Goal: Task Accomplishment & Management: Manage account settings

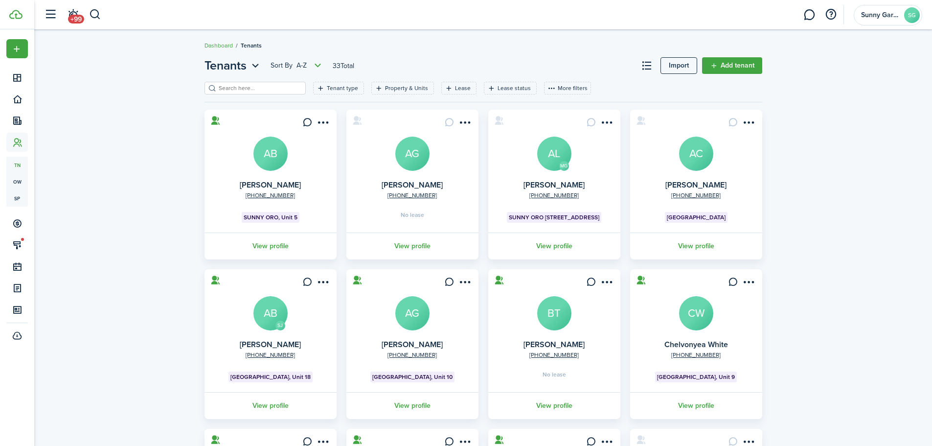
click at [124, 103] on div "Tenants Sort by A-Z 33 Total Import Add tenant Tenant type Property & Units Lea…" at bounding box center [483, 335] width 898 height 566
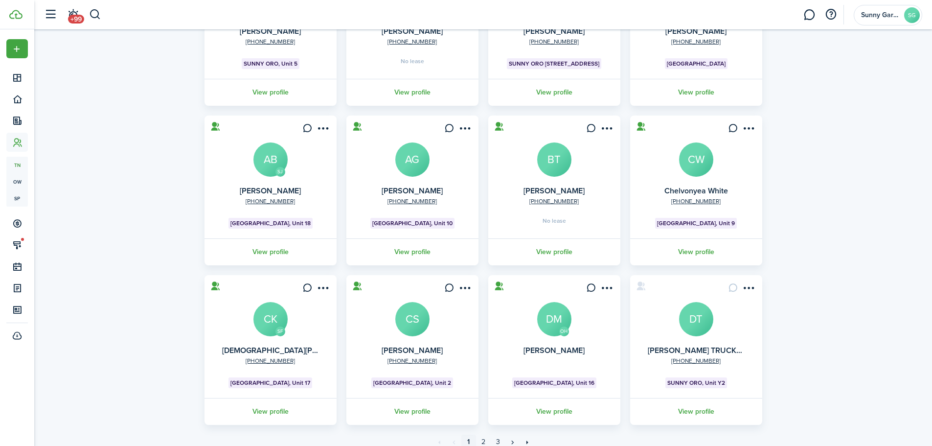
scroll to position [194, 0]
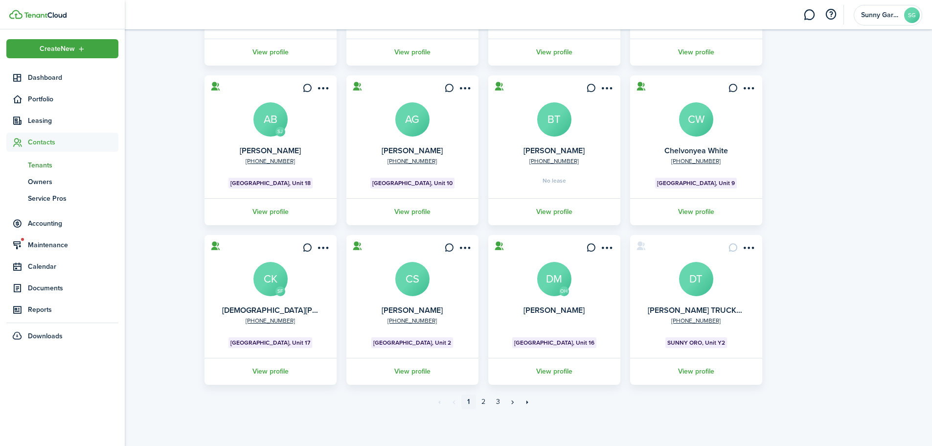
click at [35, 159] on link "tn Tenants" at bounding box center [62, 165] width 112 height 17
click at [35, 162] on span "Tenants" at bounding box center [73, 165] width 91 height 10
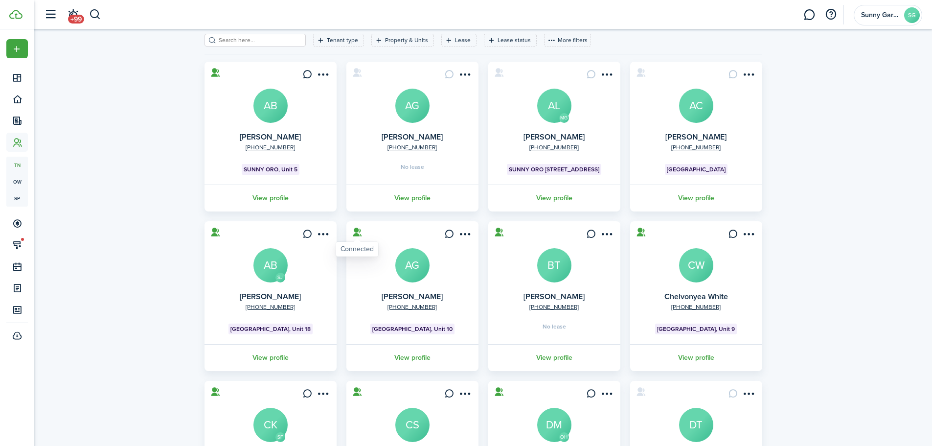
scroll to position [47, 0]
click at [406, 108] on avatar-text "AG" at bounding box center [412, 107] width 34 height 34
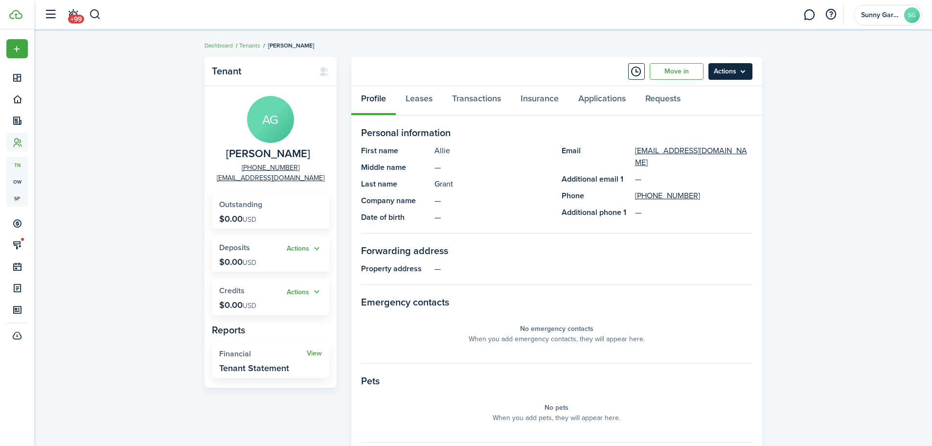
click at [740, 70] on menu-btn "Actions" at bounding box center [731, 71] width 44 height 17
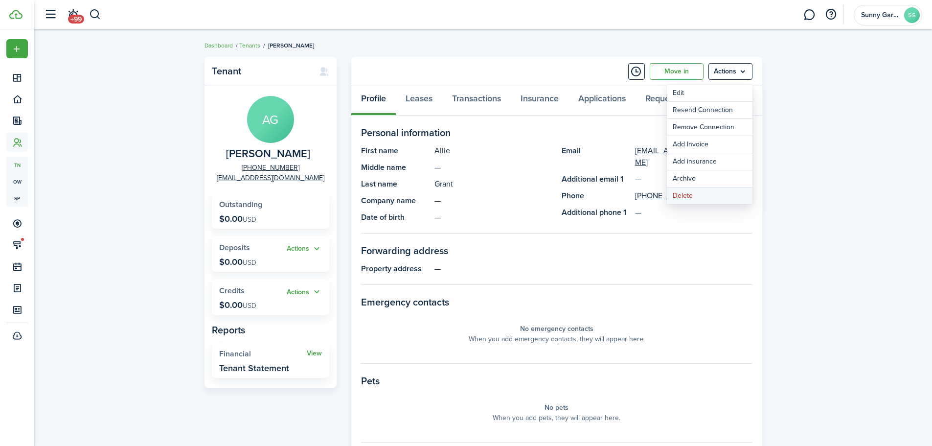
click at [683, 196] on button "Delete" at bounding box center [710, 195] width 86 height 17
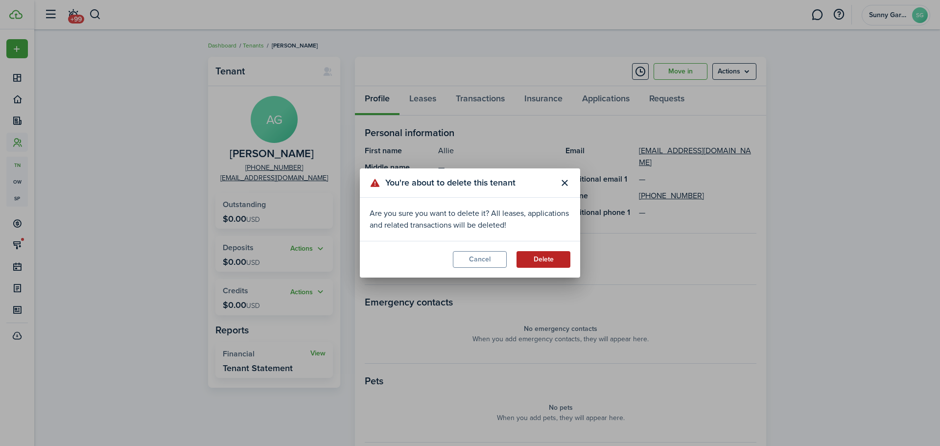
click at [540, 261] on button "Delete" at bounding box center [543, 259] width 54 height 17
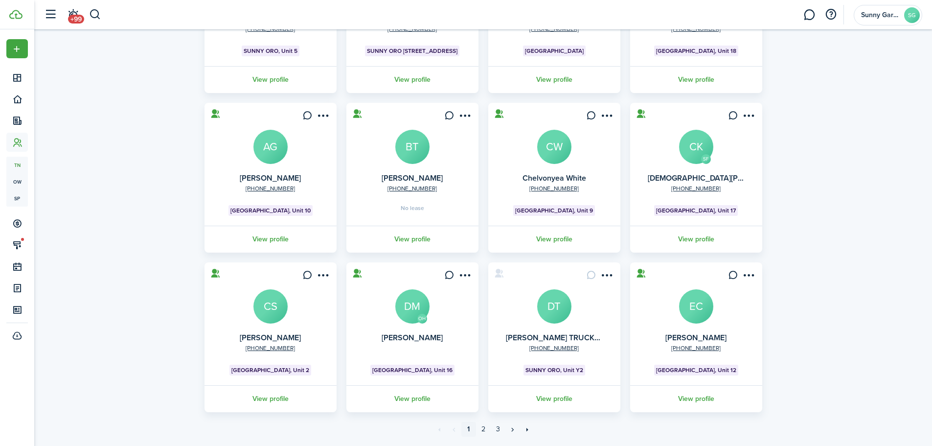
scroll to position [194, 0]
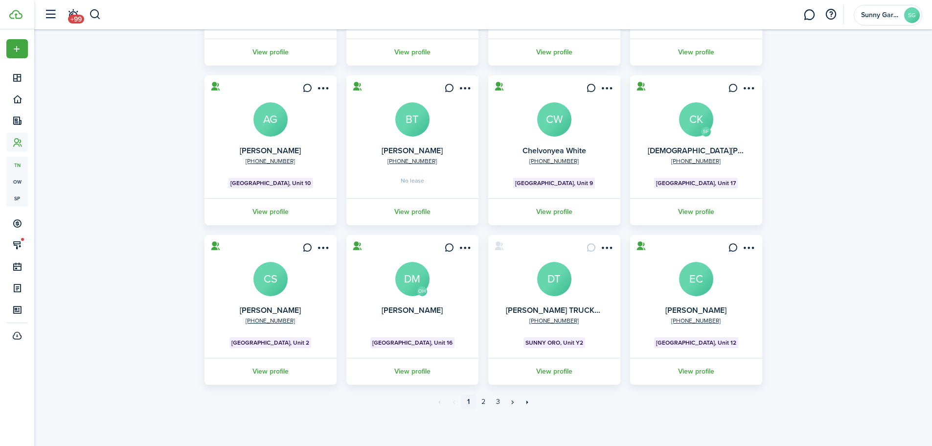
click at [703, 273] on avatar-text "EC" at bounding box center [696, 279] width 34 height 34
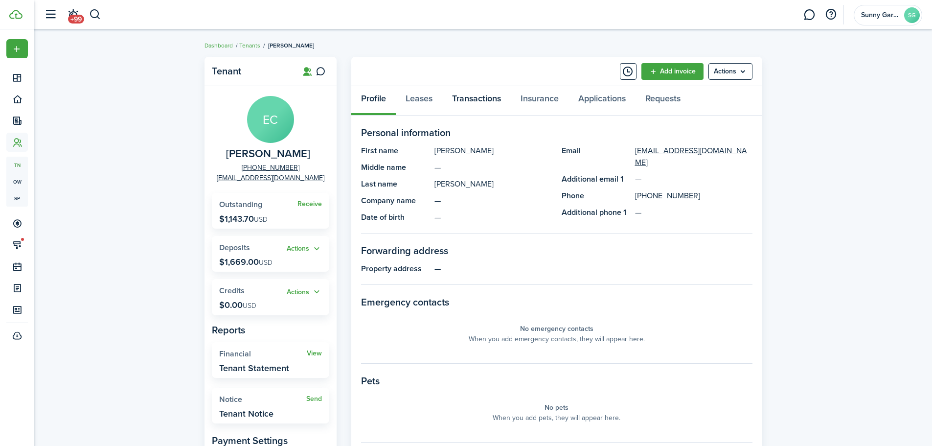
click at [485, 103] on link "Transactions" at bounding box center [476, 100] width 69 height 29
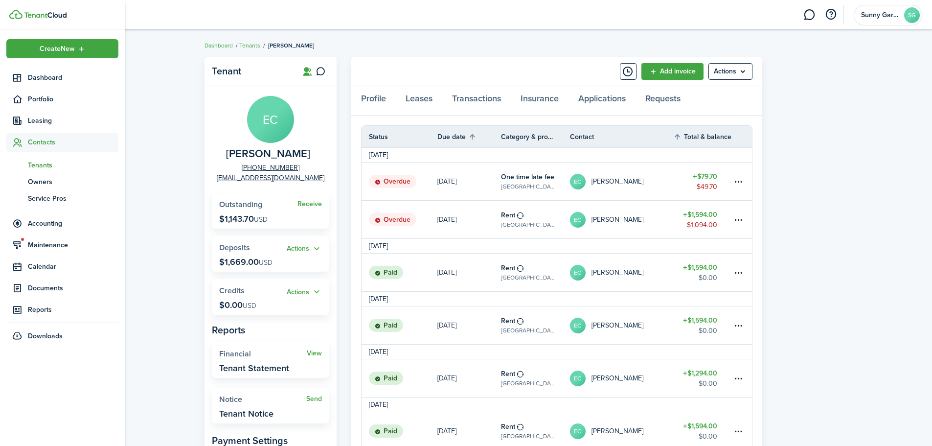
click at [29, 160] on span "Tenants" at bounding box center [73, 165] width 91 height 10
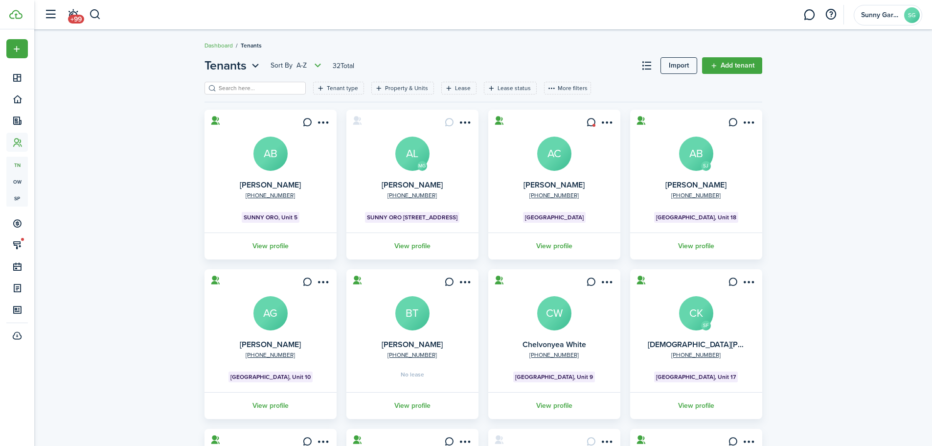
click at [273, 296] on avatar-text "AG" at bounding box center [271, 313] width 34 height 34
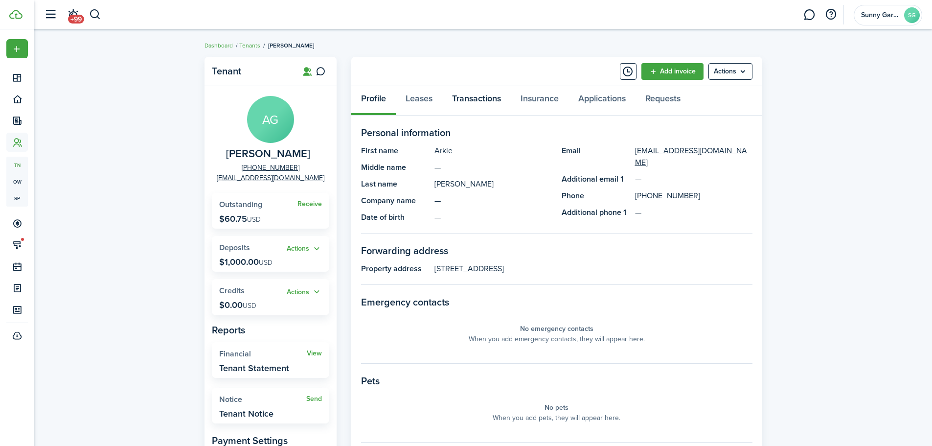
click at [481, 102] on link "Transactions" at bounding box center [476, 100] width 69 height 29
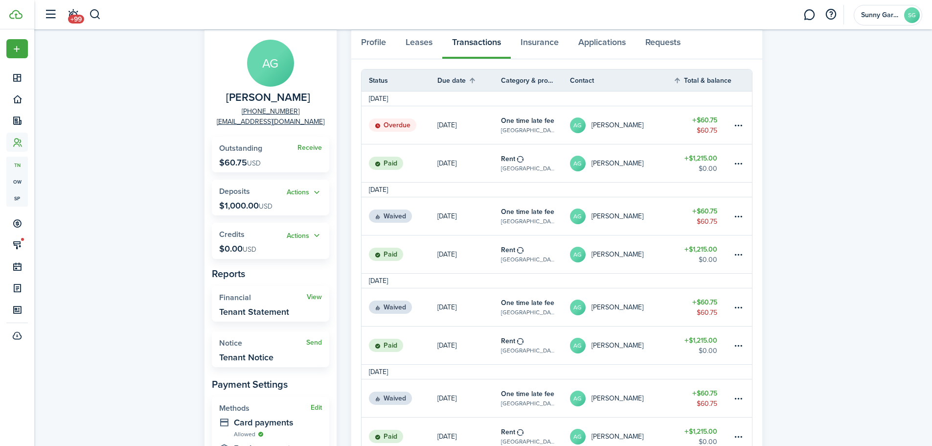
scroll to position [49, 0]
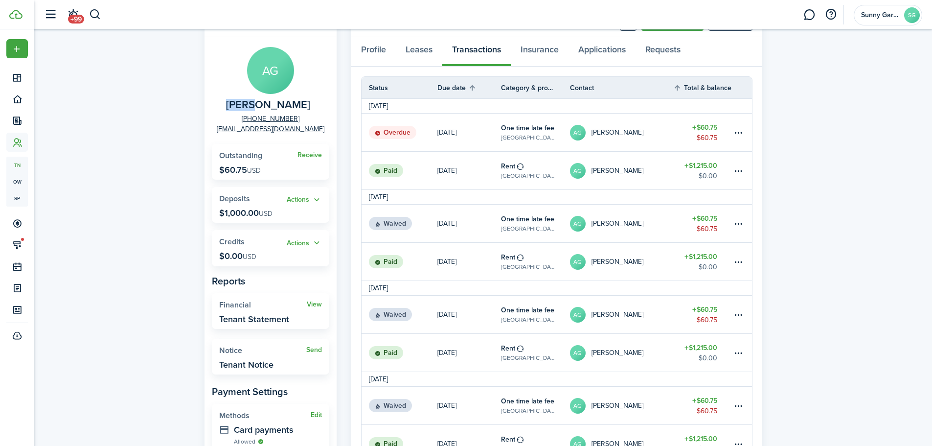
drag, startPoint x: 221, startPoint y: 102, endPoint x: 254, endPoint y: 105, distance: 32.5
click at [254, 105] on panel-main-group "AG [PERSON_NAME] [PHONE_NUMBER] [EMAIL_ADDRESS][DOMAIN_NAME]" at bounding box center [270, 90] width 117 height 87
copy span "Arkie"
